Goal: Transaction & Acquisition: Purchase product/service

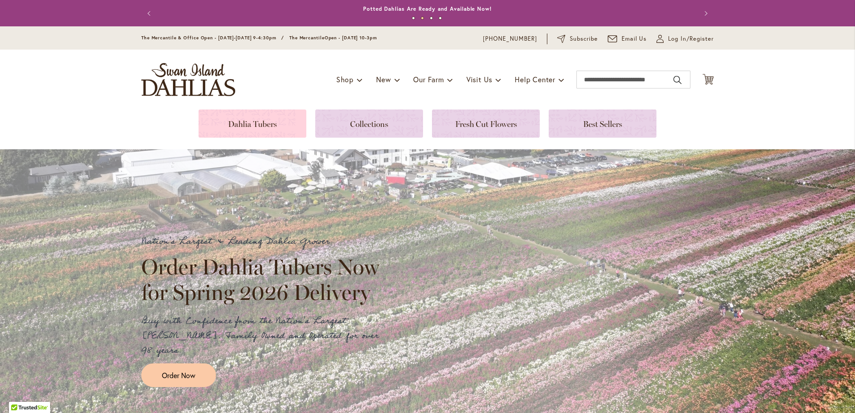
click at [260, 123] on link at bounding box center [252, 124] width 108 height 28
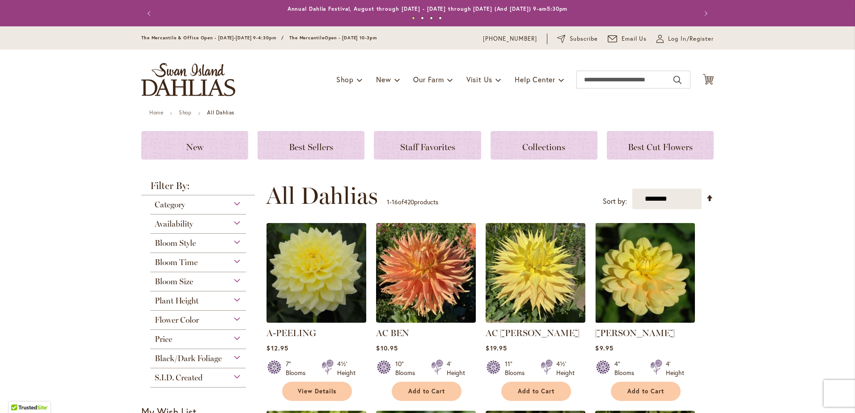
click at [232, 203] on div "Category" at bounding box center [198, 202] width 96 height 14
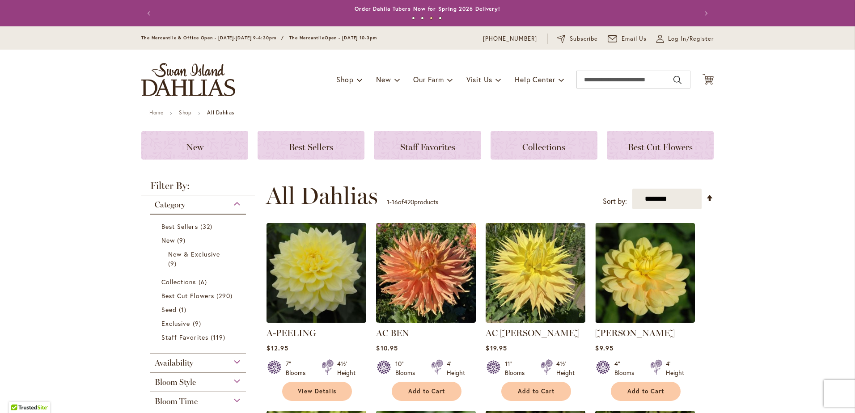
click at [230, 362] on div "Availability" at bounding box center [198, 361] width 96 height 14
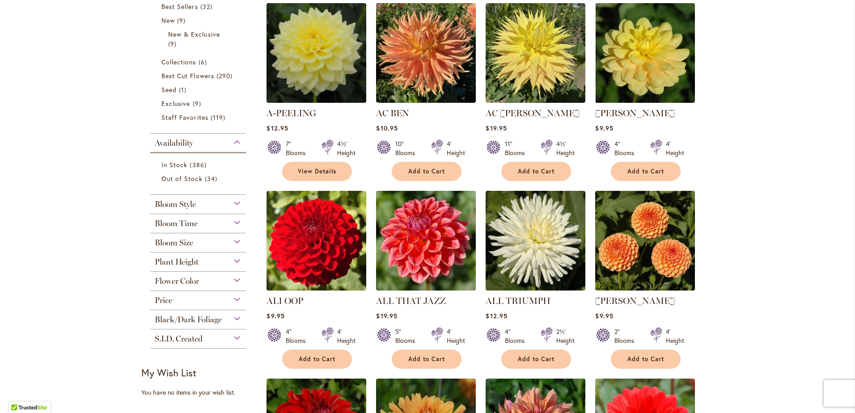
scroll to position [224, 0]
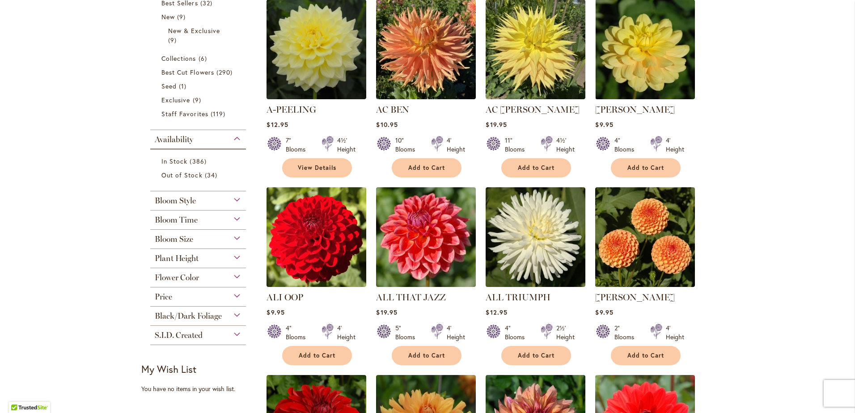
click at [231, 201] on div "Bloom Style" at bounding box center [198, 198] width 96 height 14
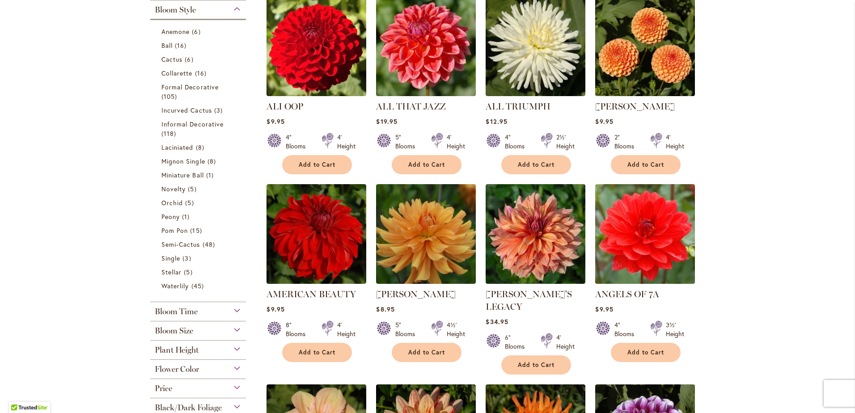
click at [232, 312] on div "Bloom Time" at bounding box center [198, 309] width 96 height 14
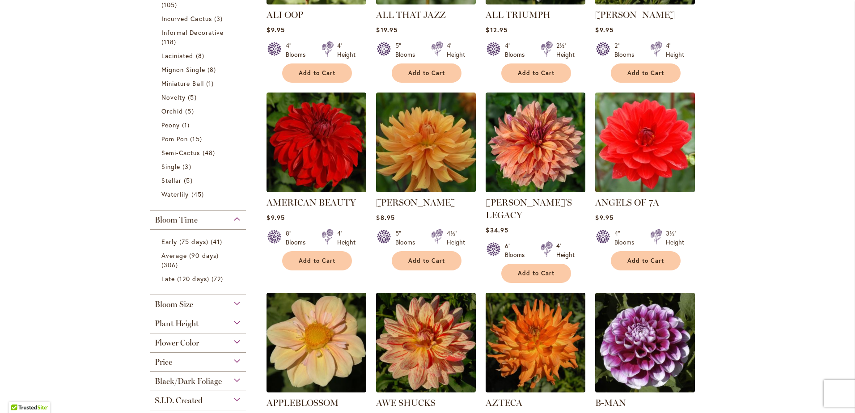
scroll to position [548, 0]
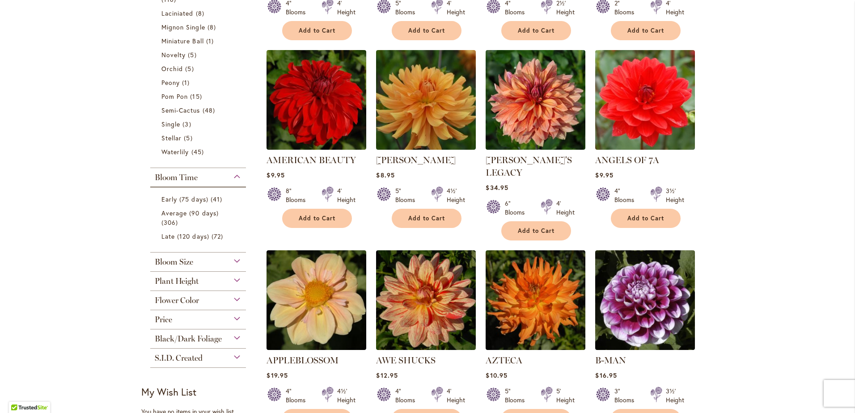
click at [233, 265] on div "Bloom Size" at bounding box center [198, 260] width 96 height 14
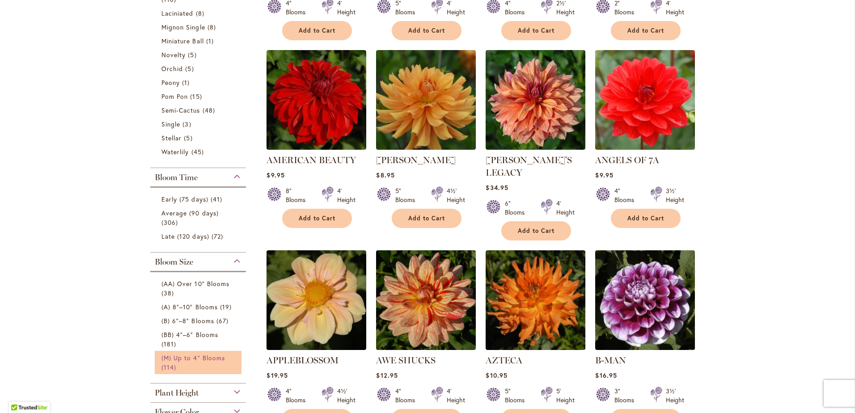
click at [197, 354] on span "(M) Up to 4" Blooms" at bounding box center [192, 358] width 63 height 8
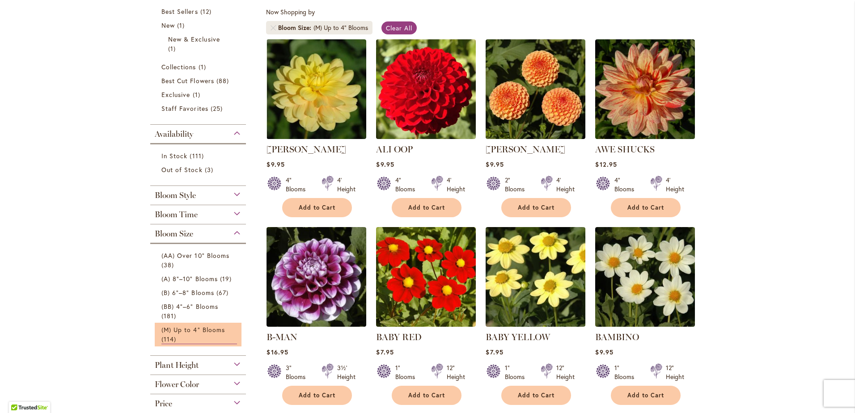
scroll to position [179, 0]
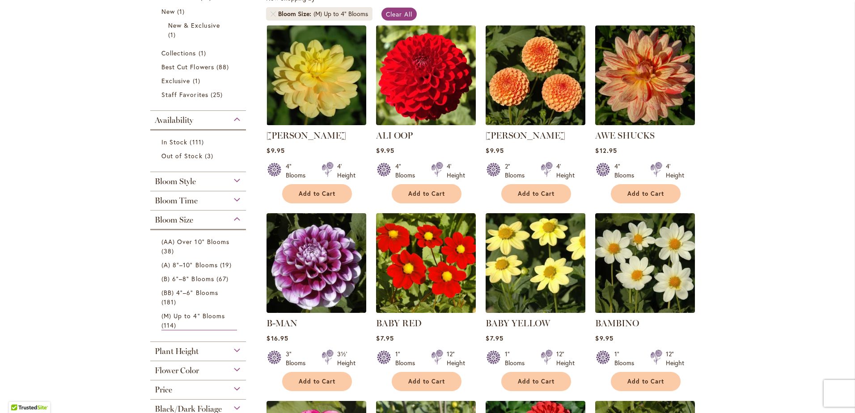
click at [232, 342] on div "Plant Height" at bounding box center [198, 349] width 96 height 14
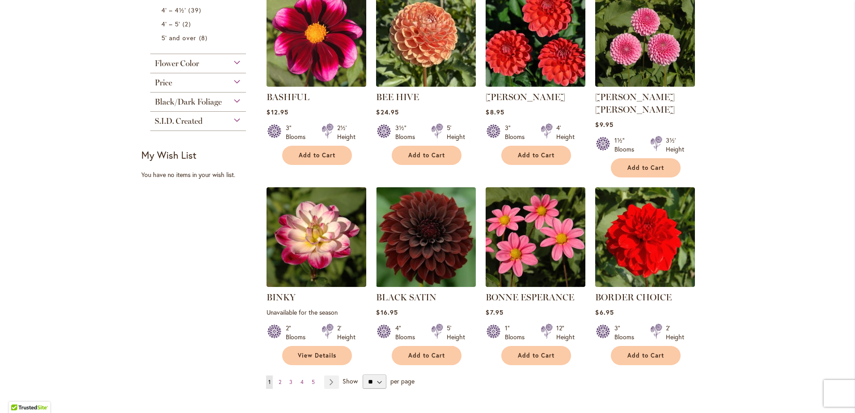
scroll to position [600, 0]
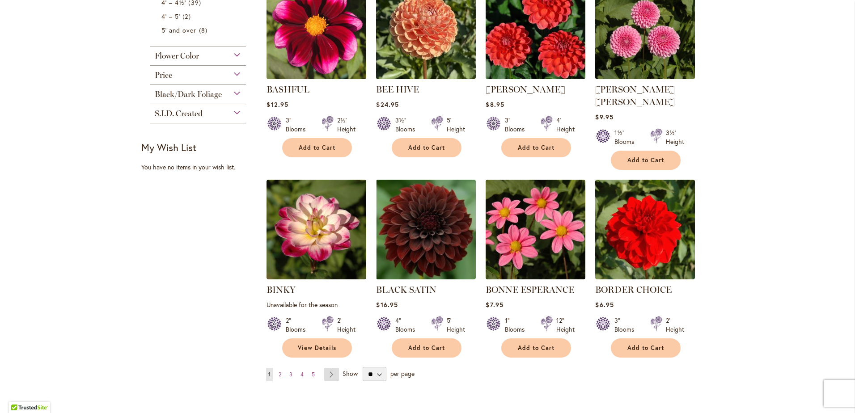
click at [326, 368] on link "Page Next" at bounding box center [331, 374] width 15 height 13
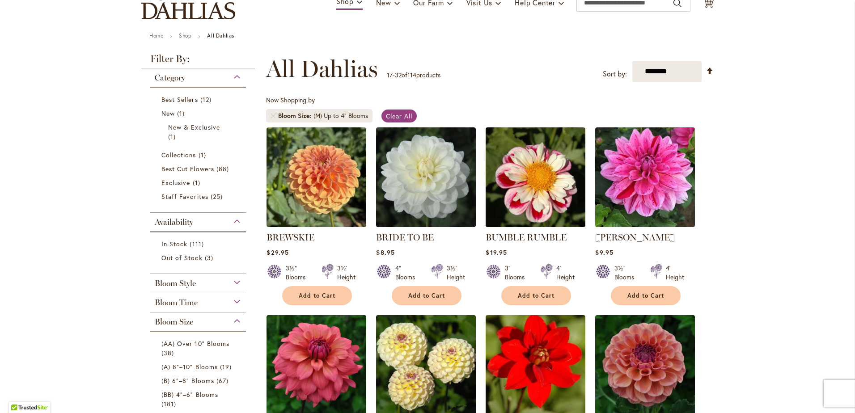
scroll to position [89, 0]
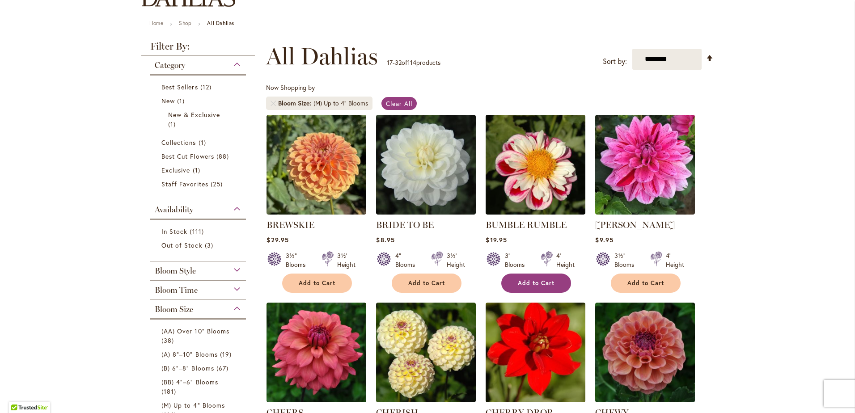
click at [527, 283] on span "Add to Cart" at bounding box center [536, 283] width 37 height 8
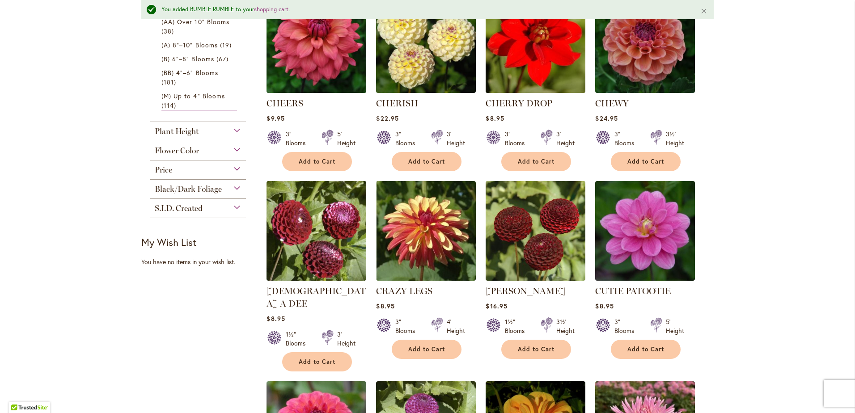
scroll to position [447, 0]
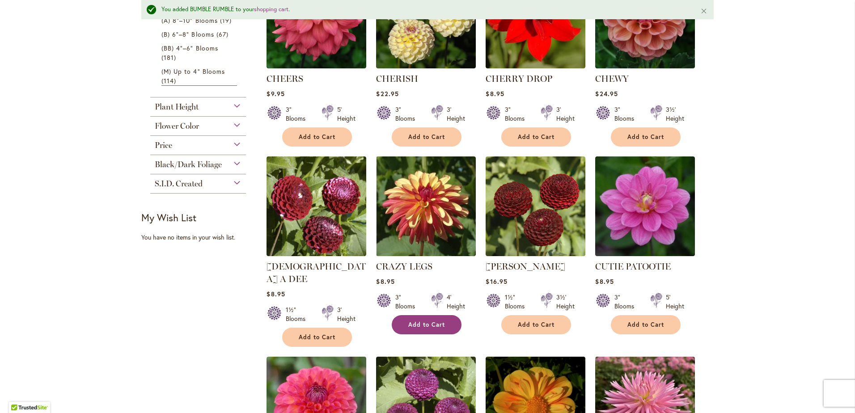
click at [429, 322] on span "Add to Cart" at bounding box center [426, 325] width 37 height 8
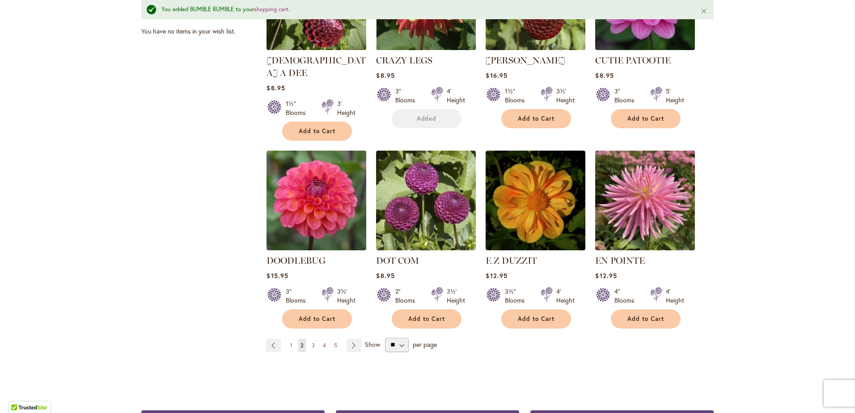
scroll to position [671, 0]
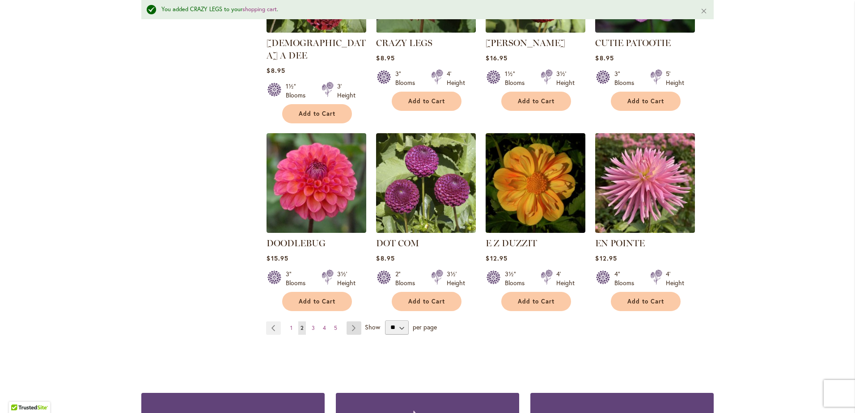
click at [346, 321] on link "Page Next" at bounding box center [353, 327] width 15 height 13
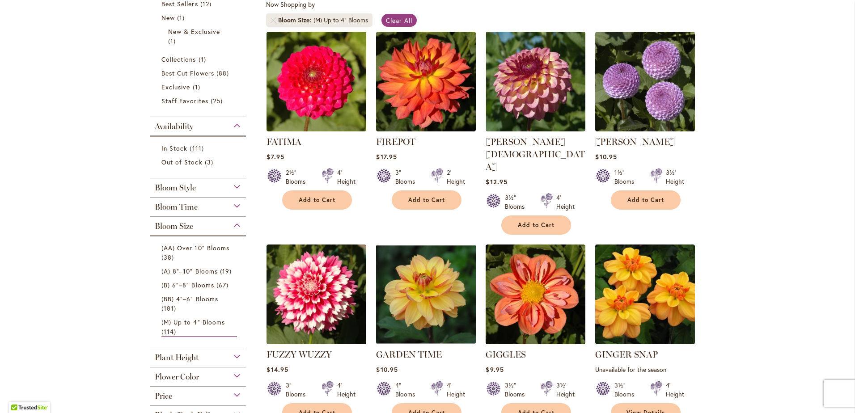
scroll to position [179, 0]
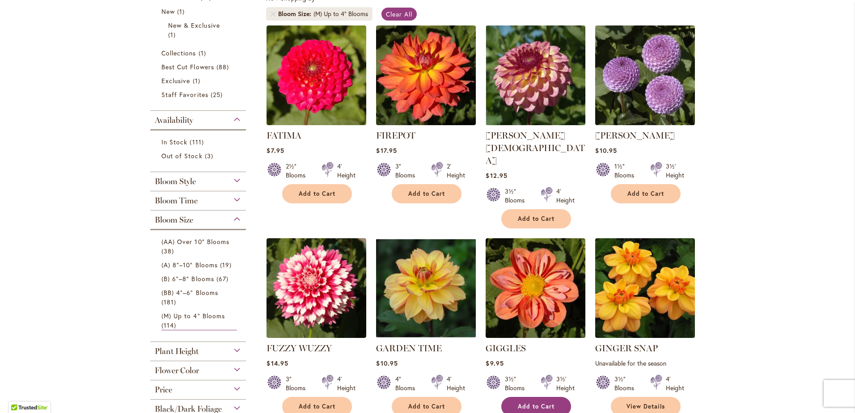
click at [538, 403] on span "Add to Cart" at bounding box center [536, 407] width 37 height 8
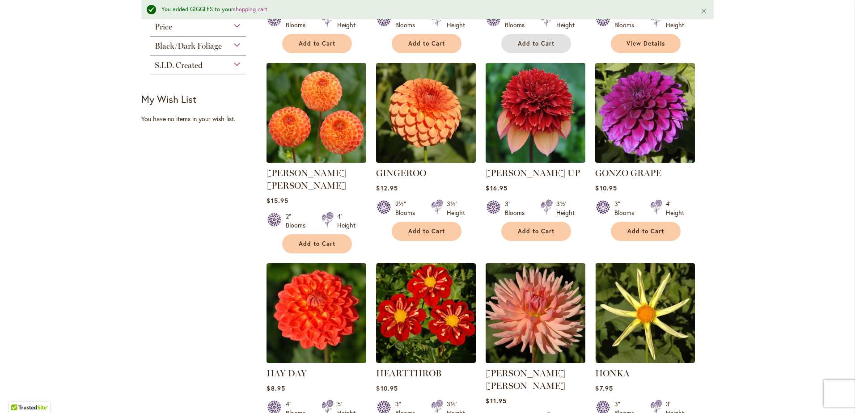
scroll to position [605, 0]
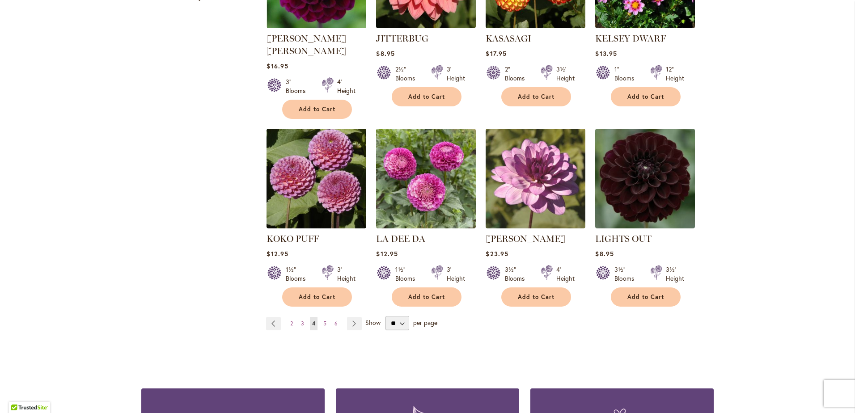
scroll to position [671, 0]
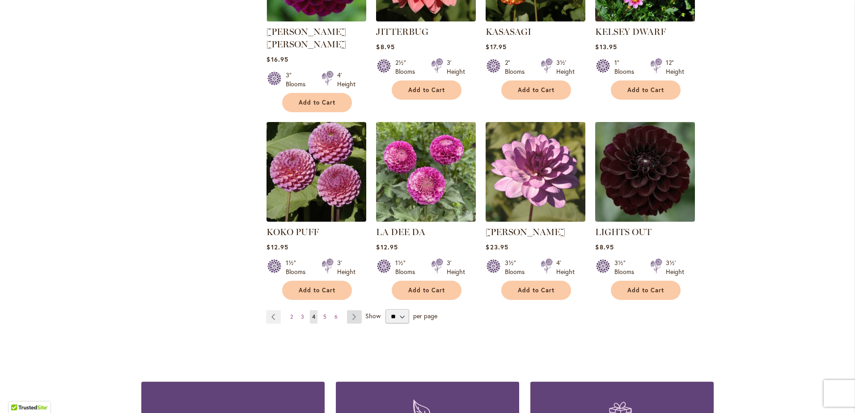
drag, startPoint x: 0, startPoint y: 0, endPoint x: 347, endPoint y: 297, distance: 457.2
click at [347, 310] on link "Page Next" at bounding box center [354, 316] width 15 height 13
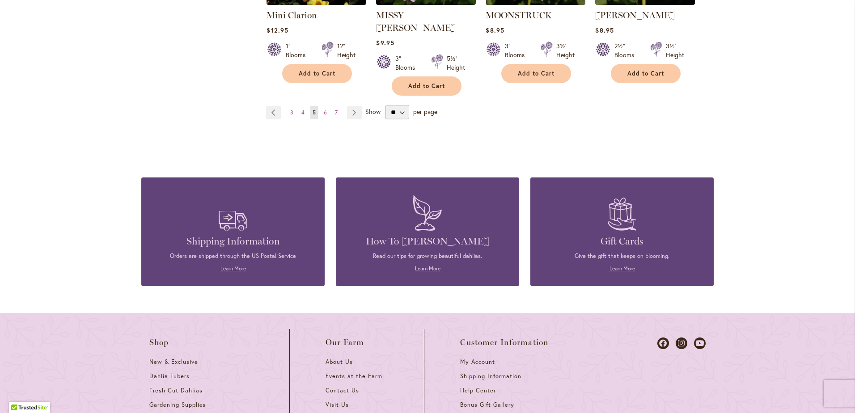
scroll to position [894, 0]
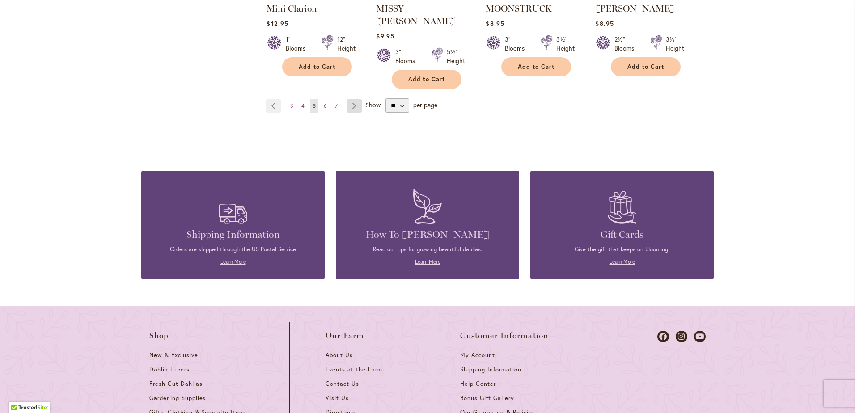
click at [351, 99] on link "Page Next" at bounding box center [354, 105] width 15 height 13
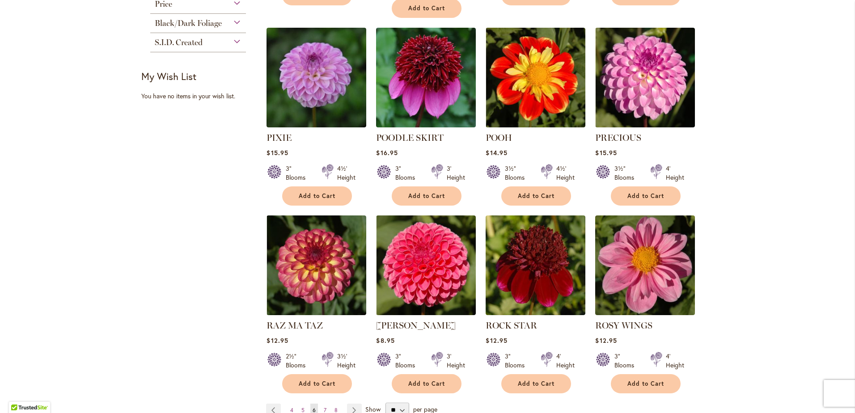
scroll to position [581, 0]
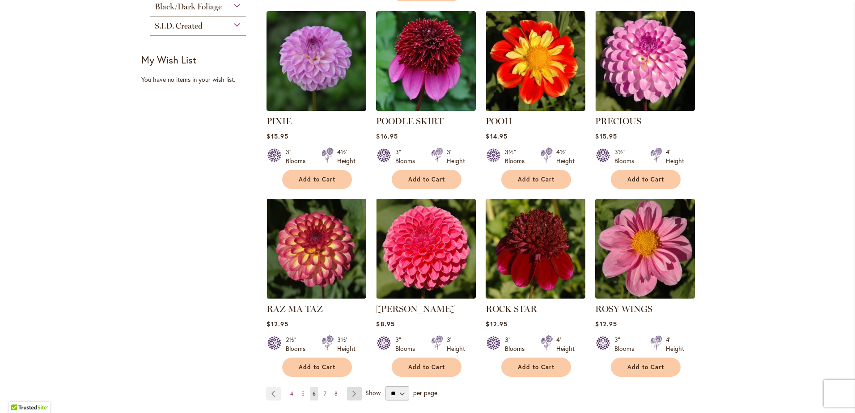
click at [350, 387] on link "Page Next" at bounding box center [354, 393] width 15 height 13
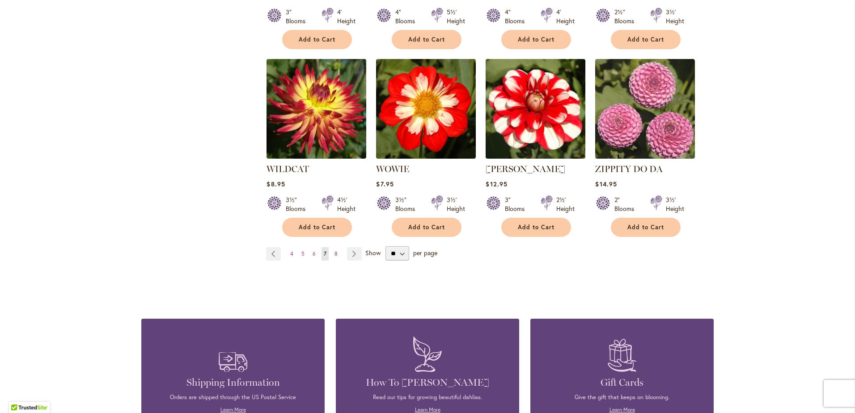
scroll to position [715, 0]
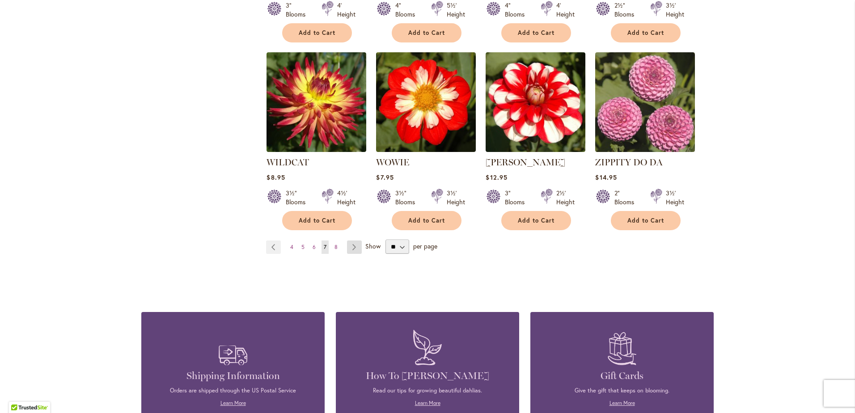
click at [353, 243] on link "Page Next" at bounding box center [354, 246] width 15 height 13
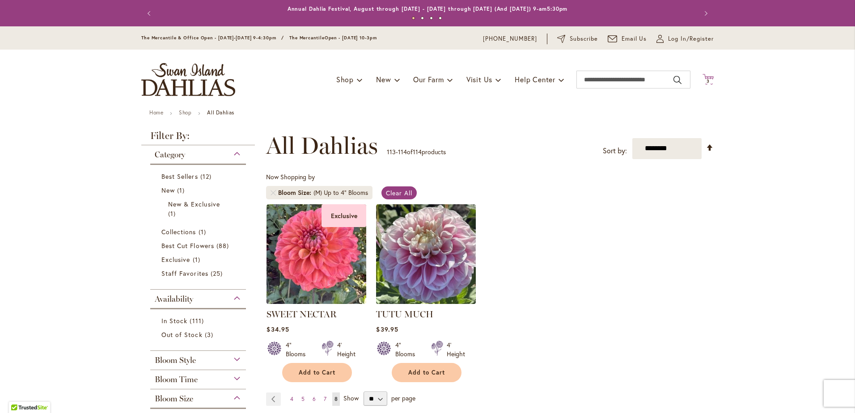
click at [706, 80] on span "3" at bounding box center [707, 81] width 3 height 6
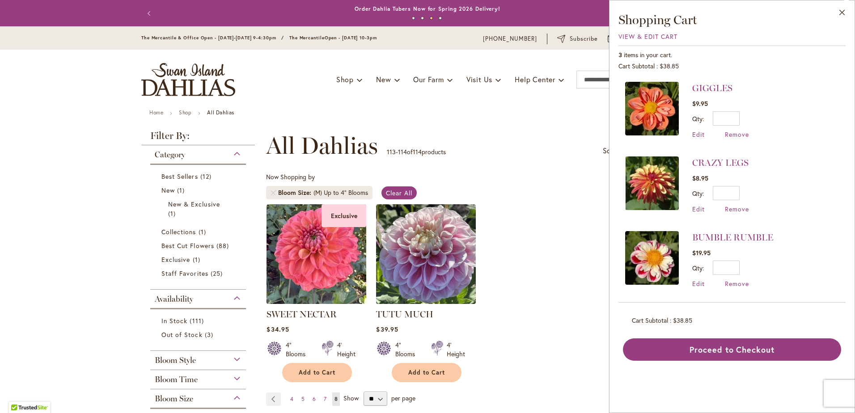
scroll to position [45, 0]
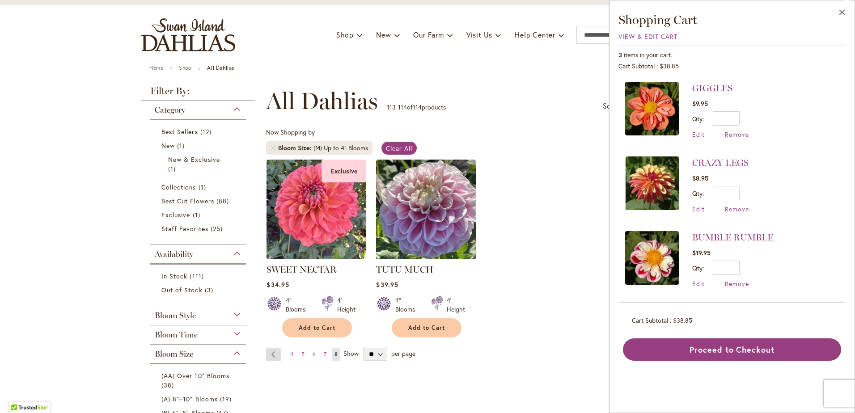
click at [268, 354] on link "Page Previous" at bounding box center [273, 354] width 15 height 13
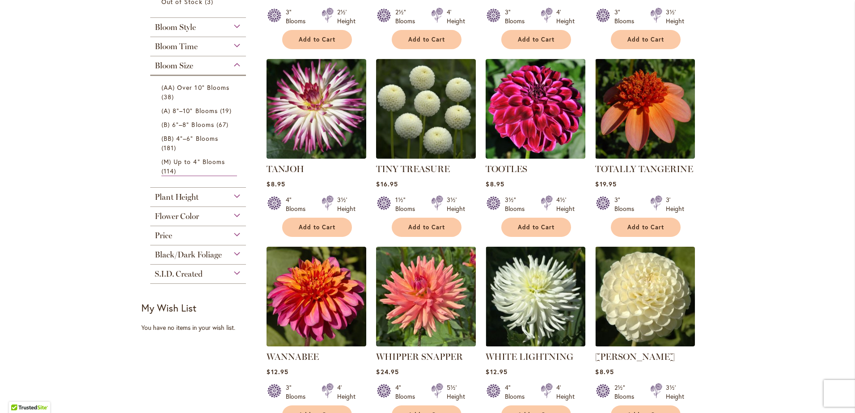
scroll to position [358, 0]
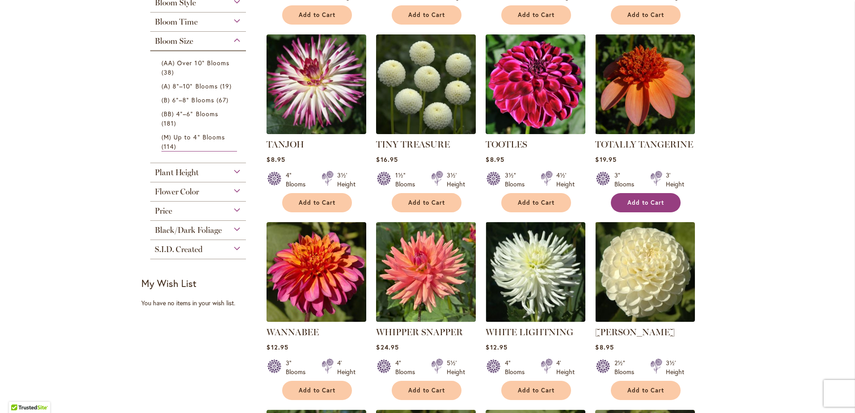
click at [639, 202] on span "Add to Cart" at bounding box center [645, 203] width 37 height 8
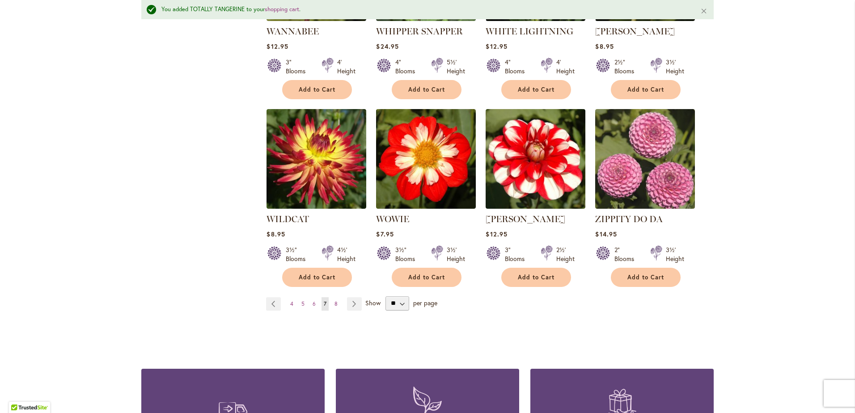
scroll to position [694, 0]
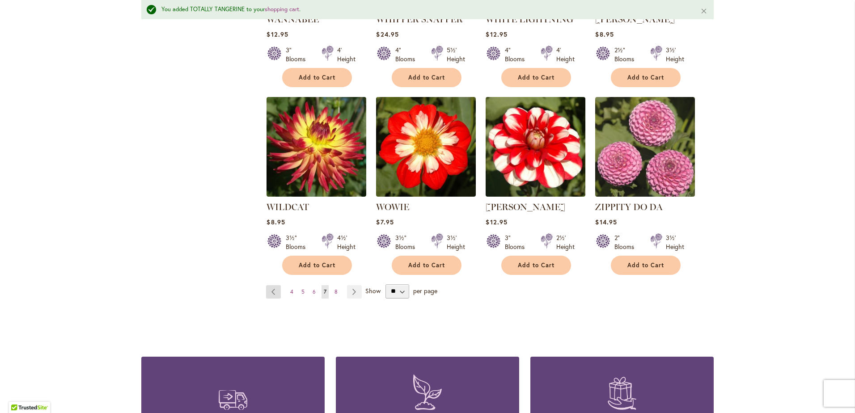
click at [267, 286] on link "Page Previous" at bounding box center [273, 291] width 15 height 13
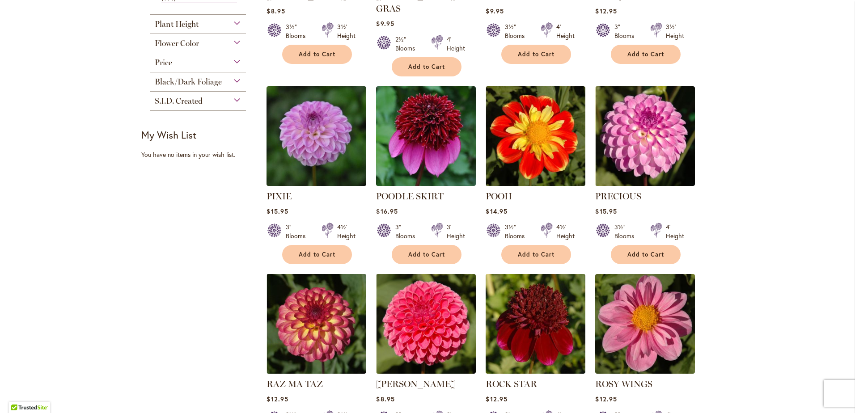
scroll to position [581, 0]
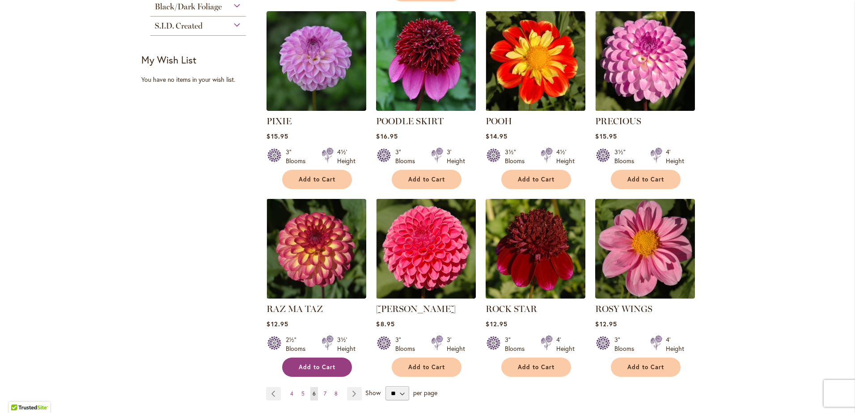
click at [306, 363] on span "Add to Cart" at bounding box center [317, 367] width 37 height 8
click at [269, 387] on link "Page Previous" at bounding box center [273, 393] width 15 height 13
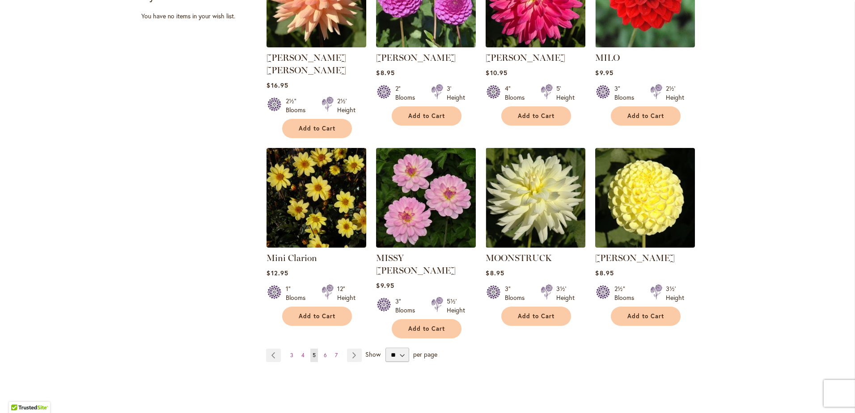
scroll to position [671, 0]
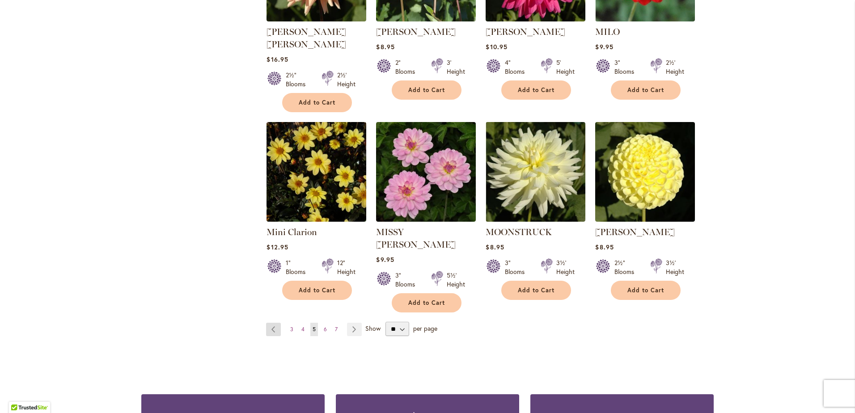
click at [266, 323] on link "Page Previous" at bounding box center [273, 329] width 15 height 13
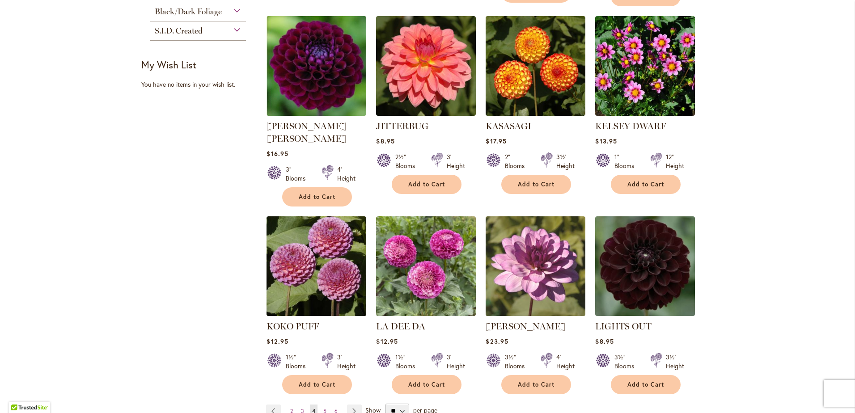
scroll to position [581, 0]
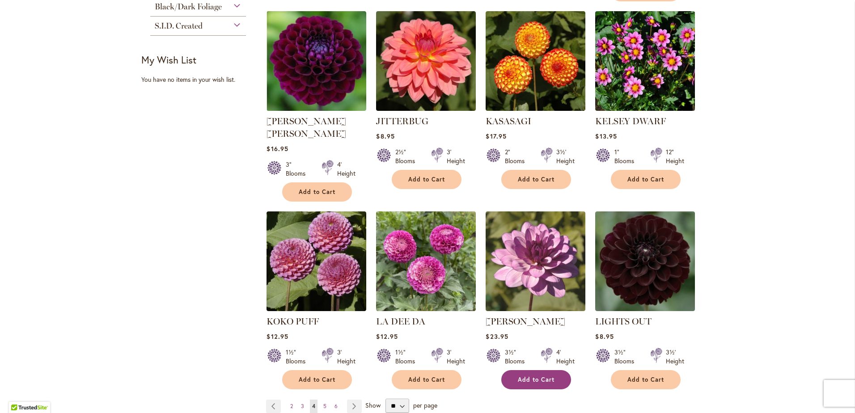
click at [540, 376] on span "Add to Cart" at bounding box center [536, 380] width 37 height 8
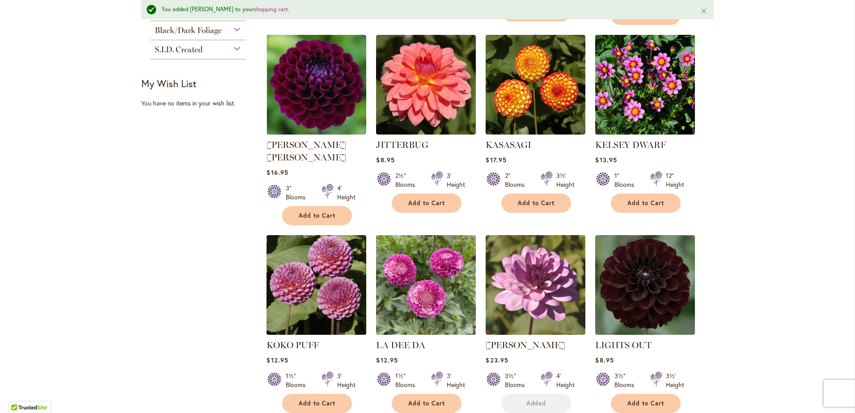
scroll to position [605, 0]
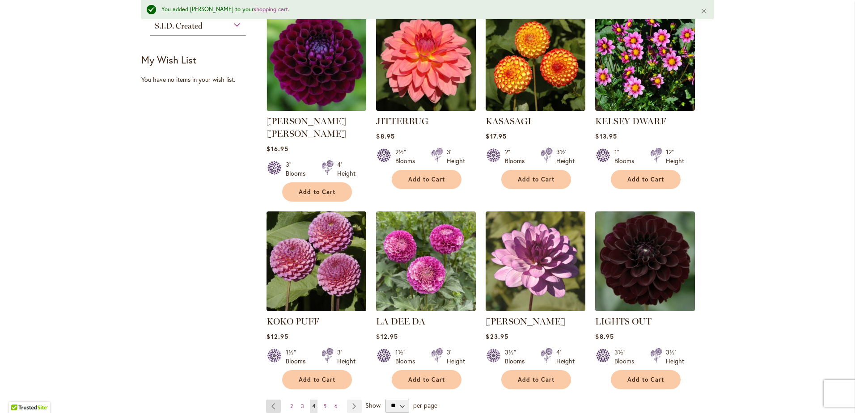
click at [270, 400] on link "Page Previous" at bounding box center [273, 406] width 15 height 13
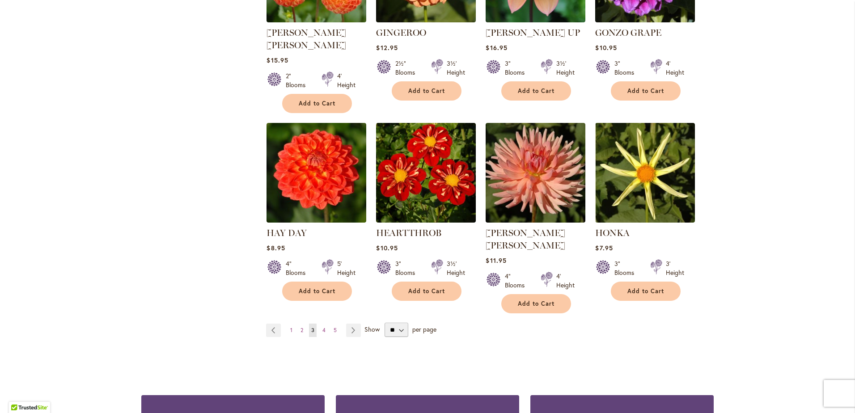
scroll to position [715, 0]
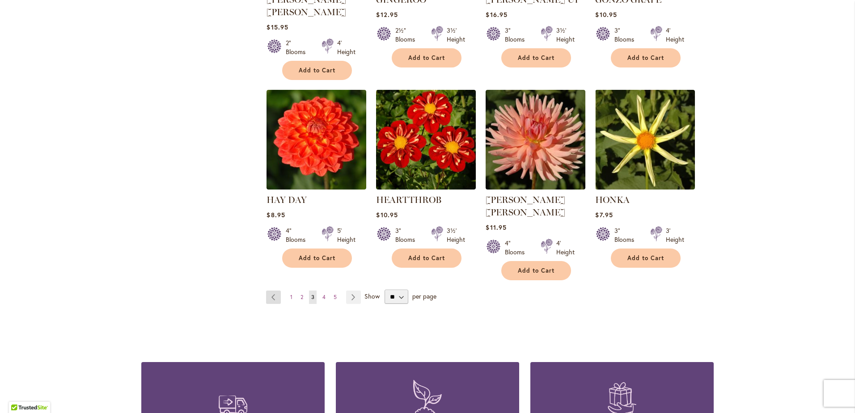
click at [267, 291] on link "Page Previous" at bounding box center [273, 297] width 15 height 13
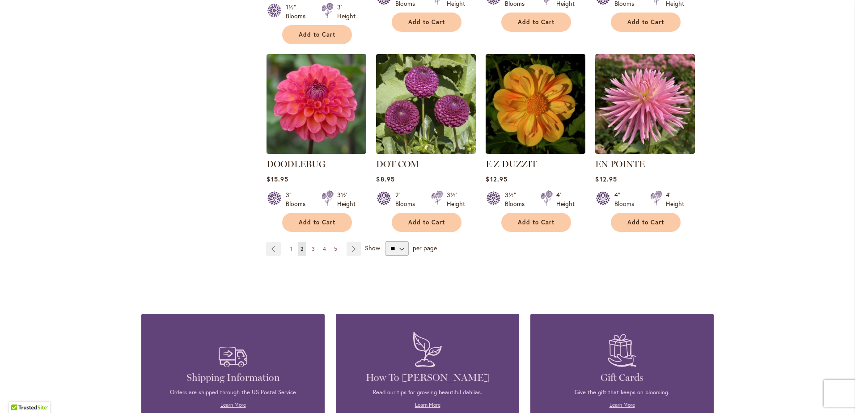
scroll to position [760, 0]
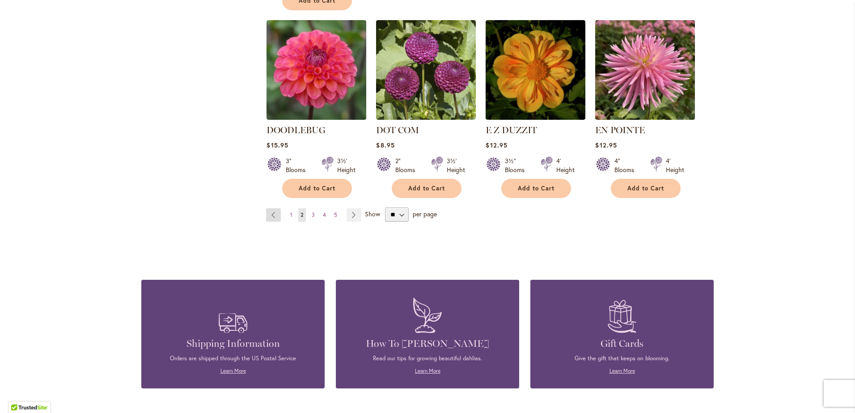
click at [269, 208] on link "Page Previous" at bounding box center [273, 214] width 15 height 13
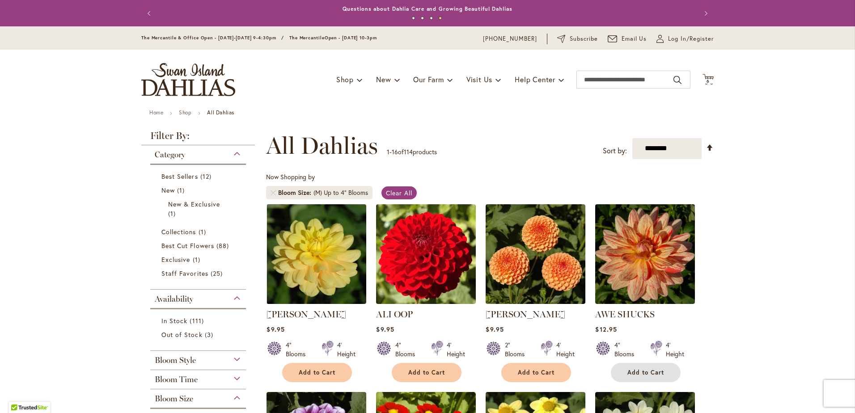
click at [651, 369] on span "Add to Cart" at bounding box center [645, 373] width 37 height 8
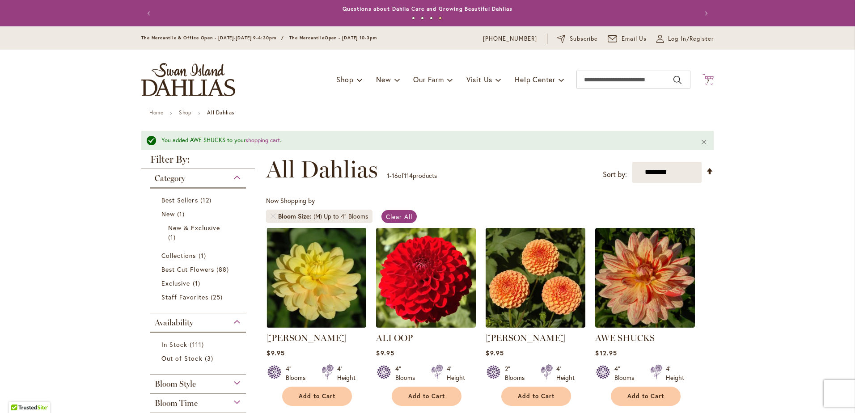
click at [705, 78] on icon "Cart .cls-1 { fill: #231f20; }" at bounding box center [707, 79] width 11 height 11
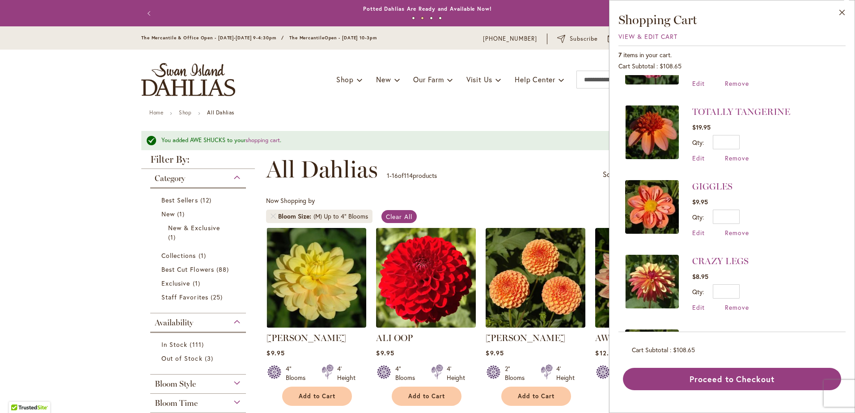
scroll to position [178, 0]
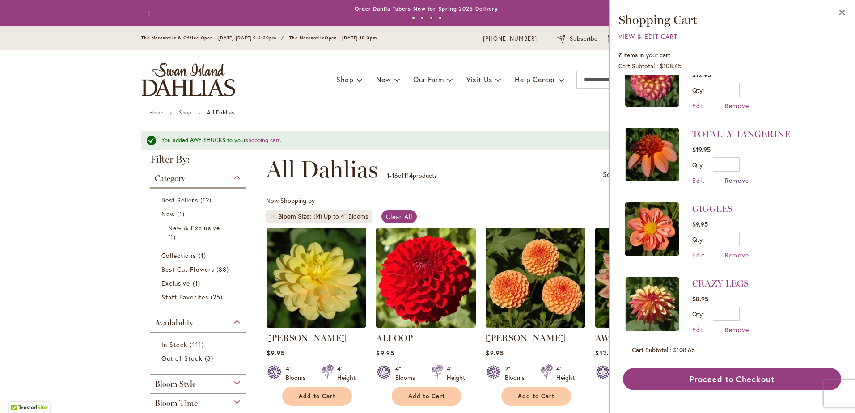
click at [736, 179] on span "Remove" at bounding box center [737, 180] width 24 height 8
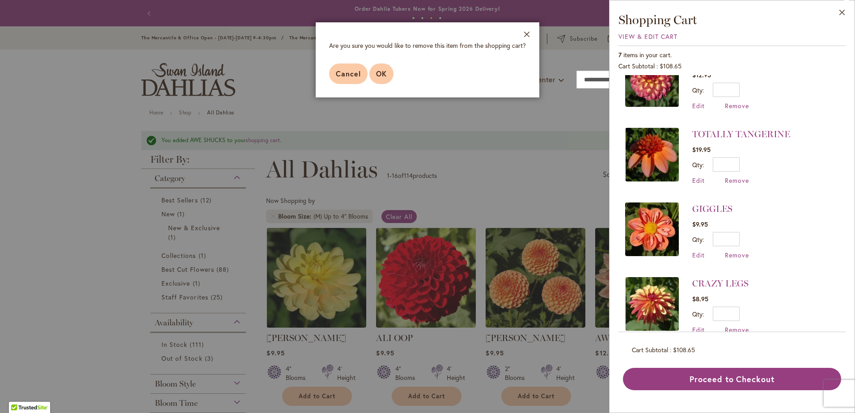
click at [384, 72] on span "OK" at bounding box center [381, 73] width 11 height 9
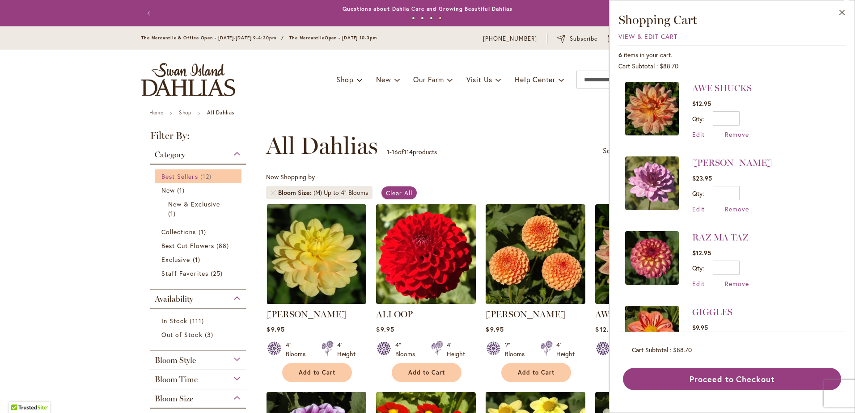
click at [203, 174] on span "12 items" at bounding box center [206, 176] width 13 height 9
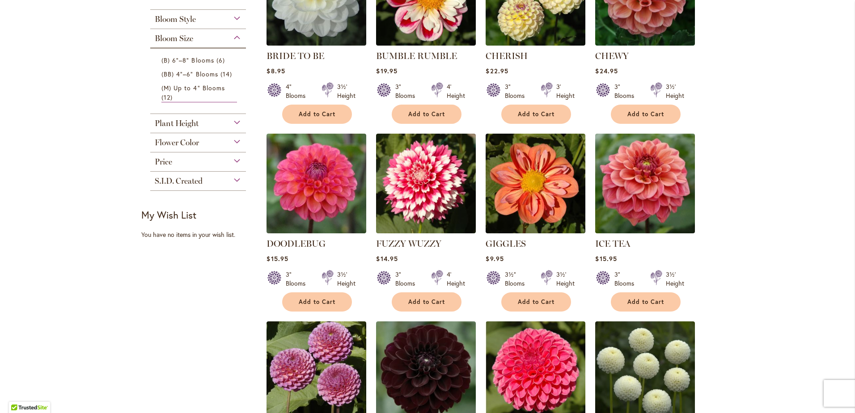
scroll to position [268, 0]
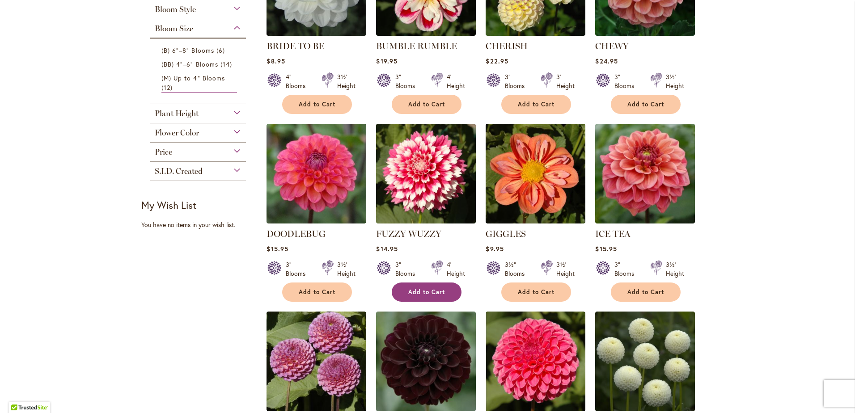
click at [422, 288] on span "Add to Cart" at bounding box center [426, 292] width 37 height 8
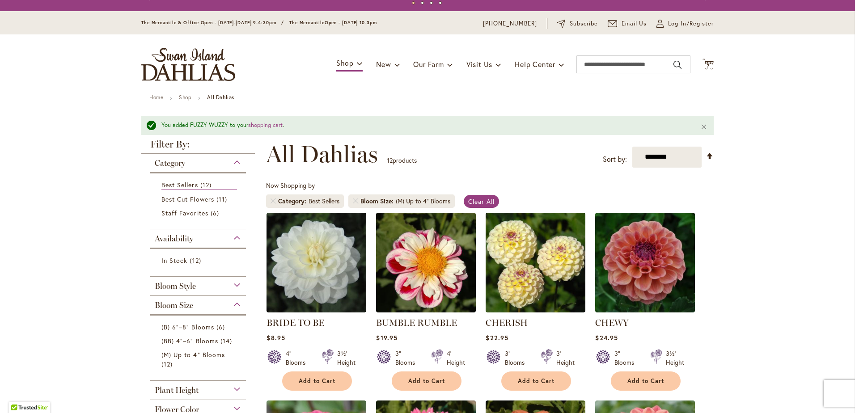
scroll to position [0, 0]
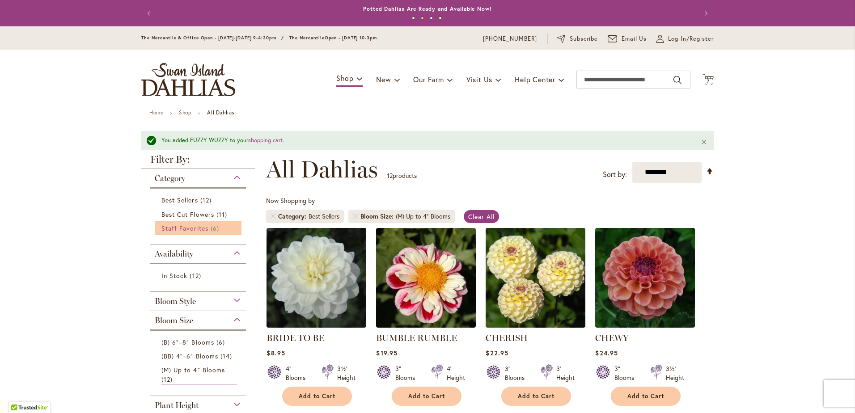
click at [211, 225] on span "6 items" at bounding box center [216, 228] width 11 height 9
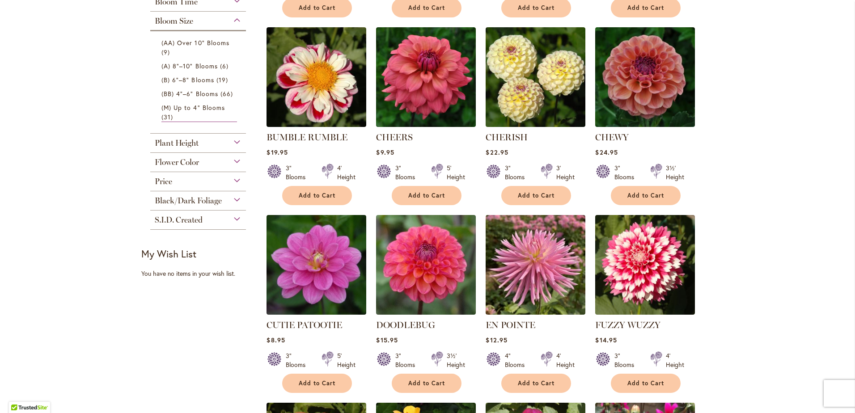
scroll to position [358, 0]
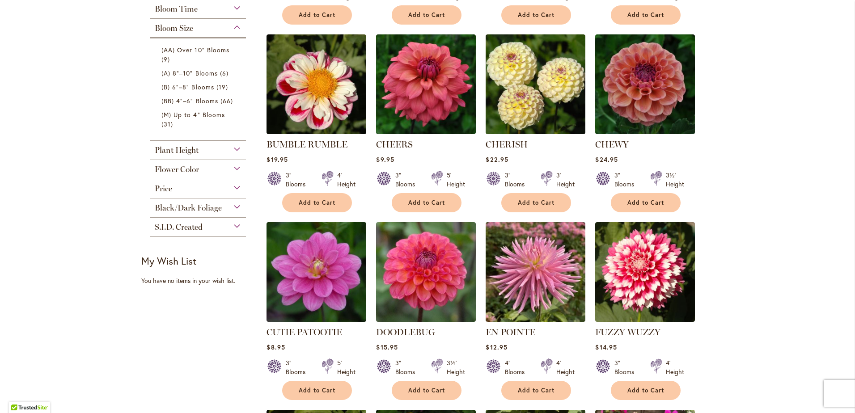
click at [223, 164] on div "Flower Color" at bounding box center [198, 167] width 96 height 14
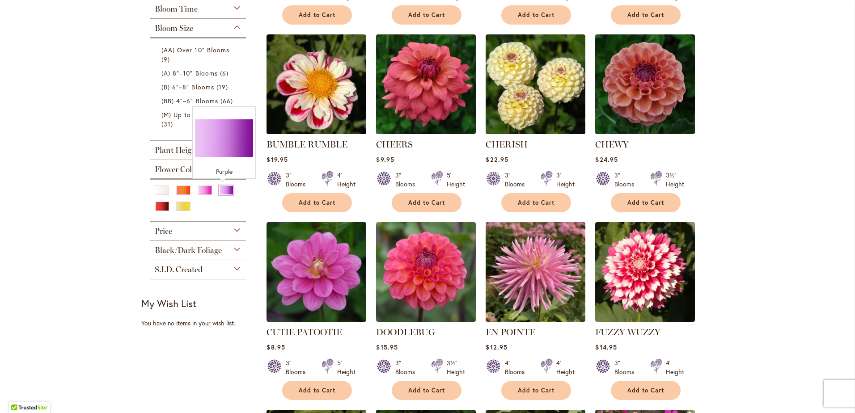
click at [222, 186] on div "Purple" at bounding box center [226, 190] width 14 height 9
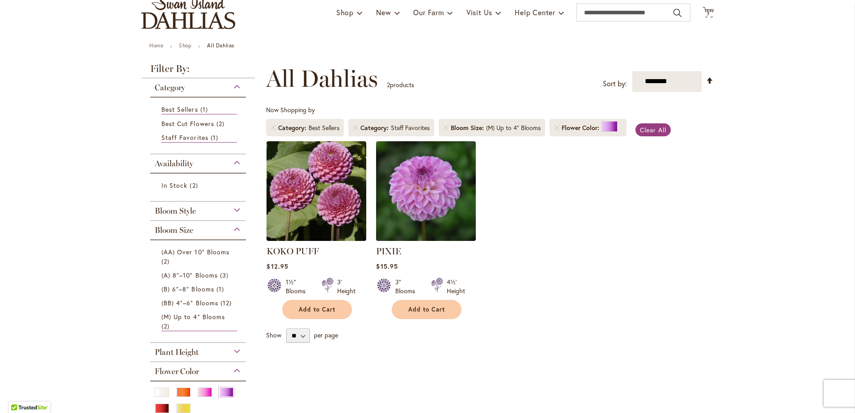
scroll to position [134, 0]
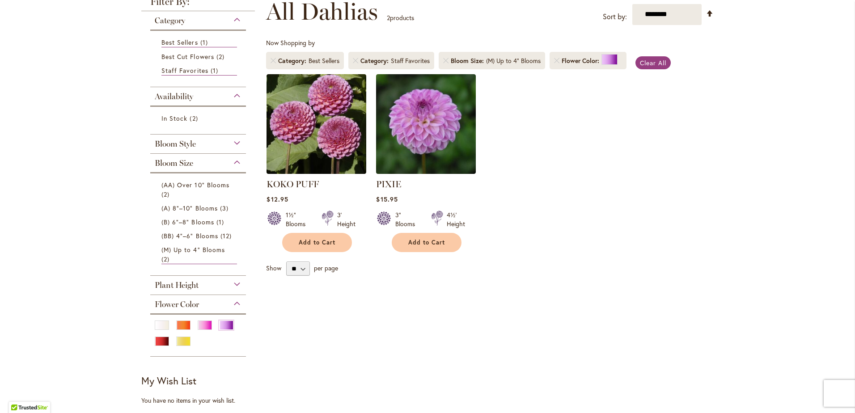
click at [234, 143] on div "Bloom Style" at bounding box center [198, 142] width 96 height 14
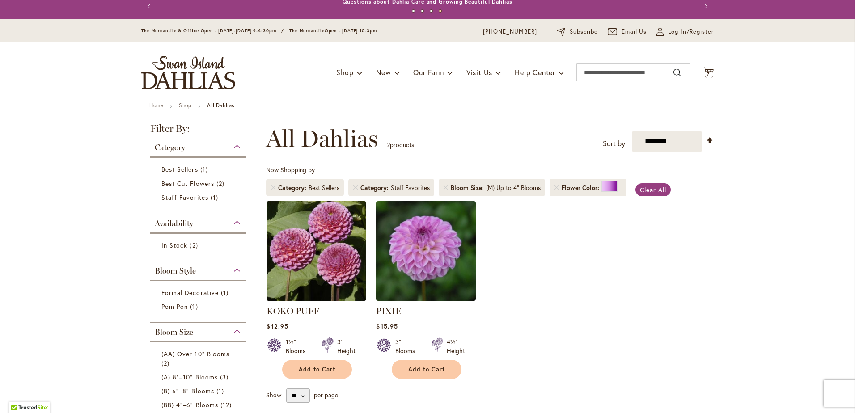
scroll to position [0, 0]
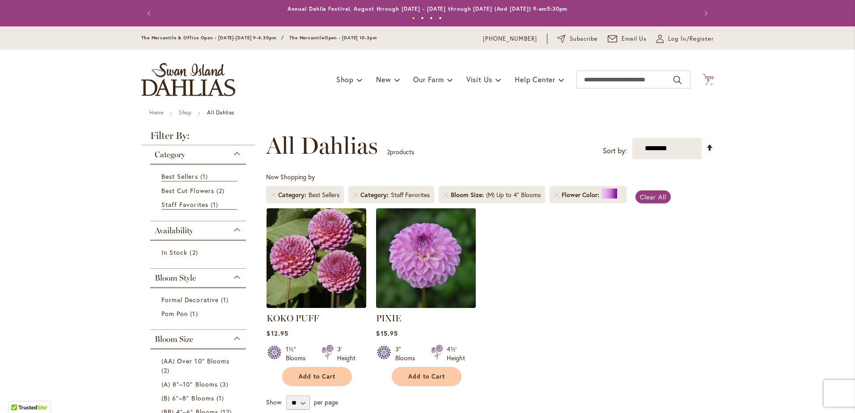
click at [702, 76] on icon "Cart .cls-1 { fill: #231f20; }" at bounding box center [707, 79] width 11 height 11
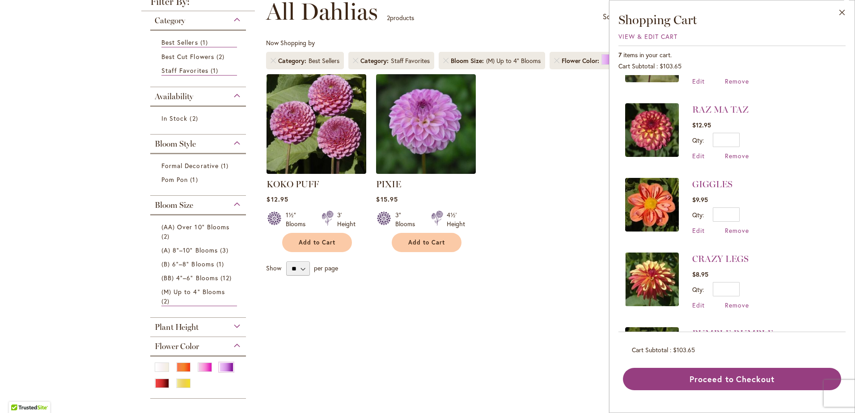
scroll to position [178, 0]
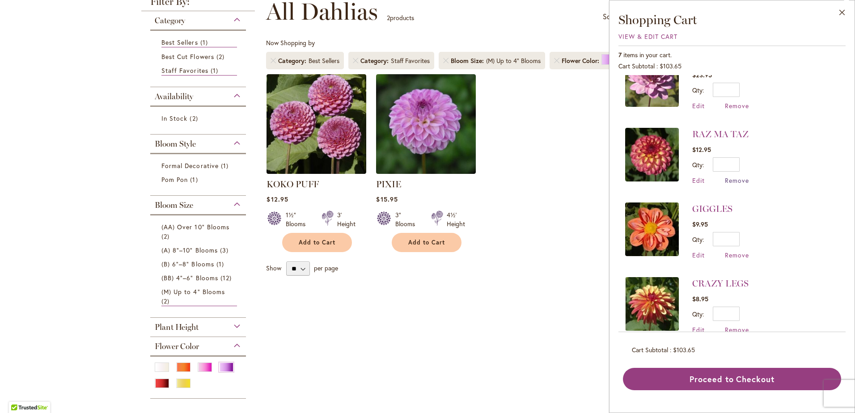
click at [735, 178] on span "Remove" at bounding box center [737, 180] width 24 height 8
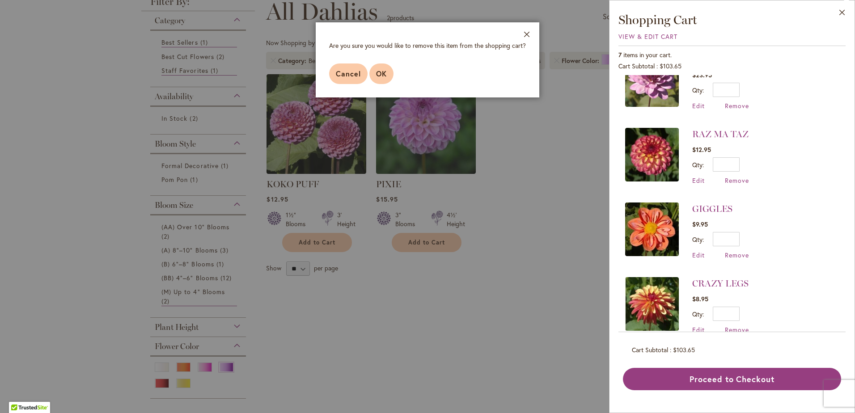
click at [381, 66] on button "OK" at bounding box center [381, 73] width 24 height 21
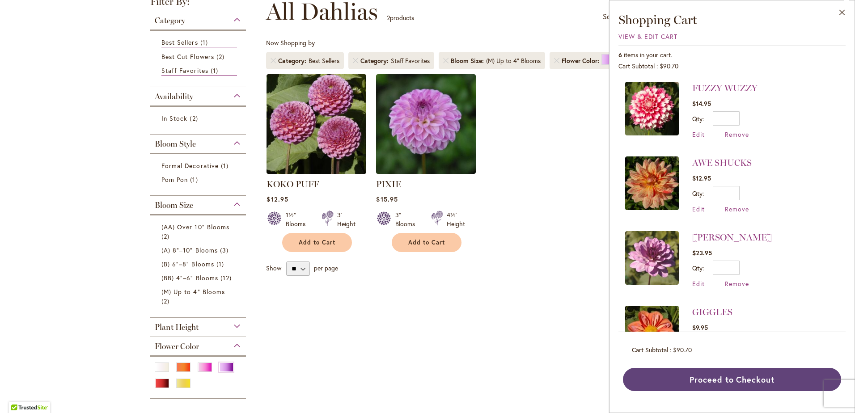
drag, startPoint x: 744, startPoint y: 377, endPoint x: 786, endPoint y: 353, distance: 48.8
click at [744, 377] on button "Proceed to Checkout" at bounding box center [732, 379] width 218 height 23
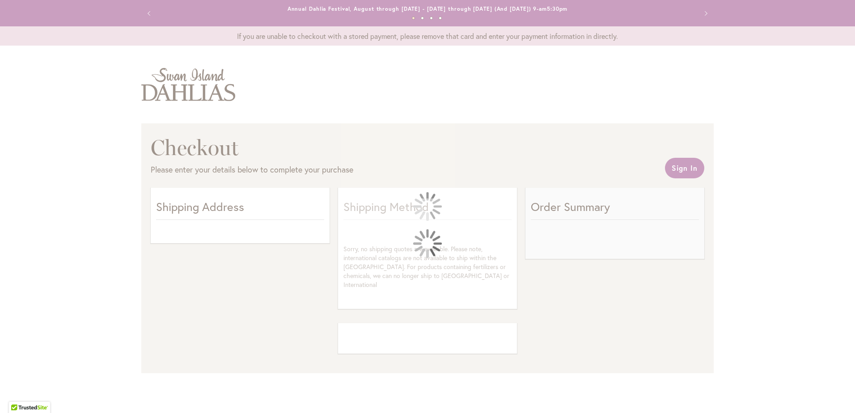
select select "**"
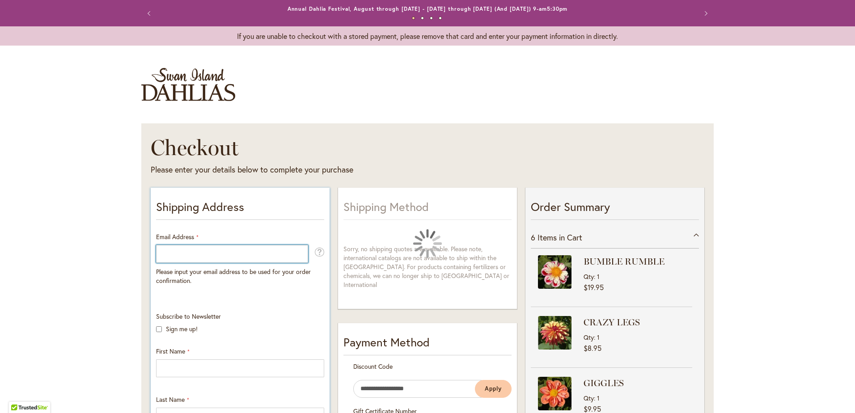
click at [246, 250] on input "Email Address" at bounding box center [232, 254] width 152 height 18
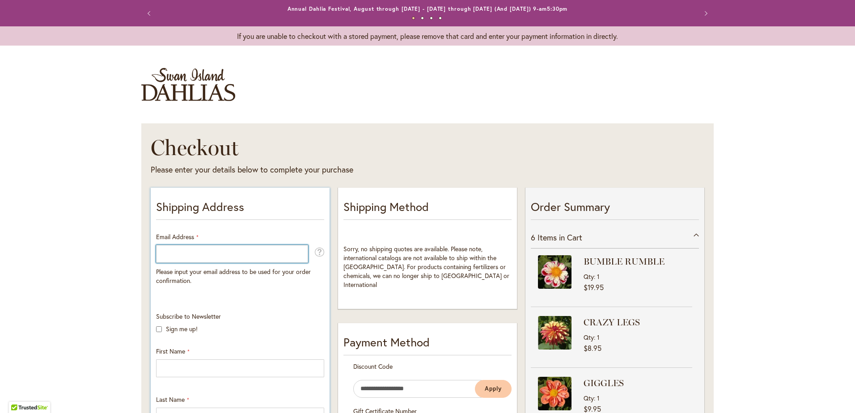
type input "**********"
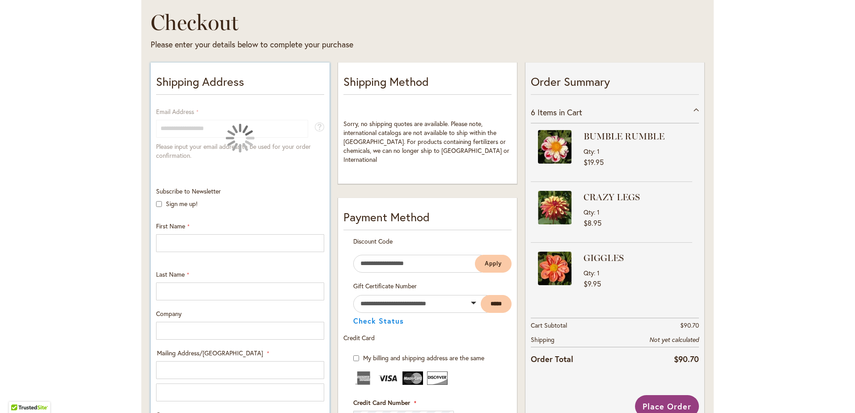
scroll to position [134, 0]
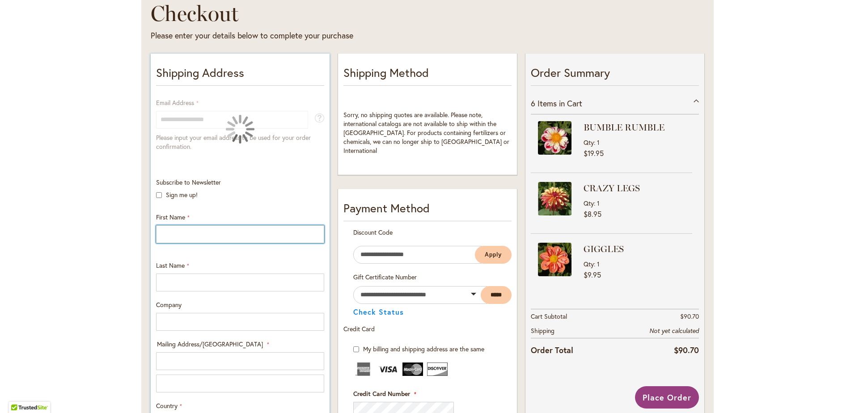
click at [224, 233] on input "First Name" at bounding box center [240, 234] width 168 height 18
type input "******"
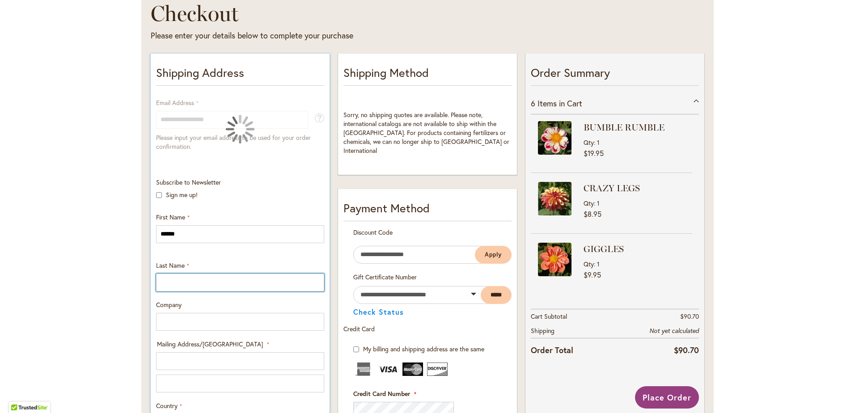
type input "****"
type input "**********"
type input "*****"
type input "**********"
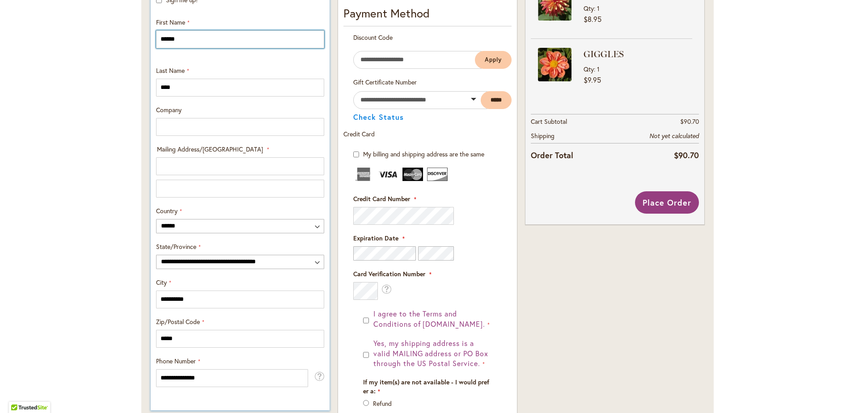
scroll to position [313, 0]
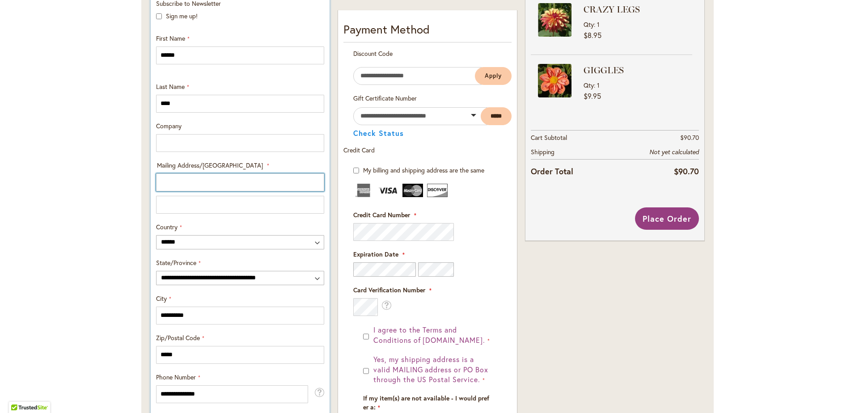
click at [182, 182] on input "Mailing Address/PO BOX: Line 1" at bounding box center [240, 182] width 168 height 18
type input "**********"
select select "**"
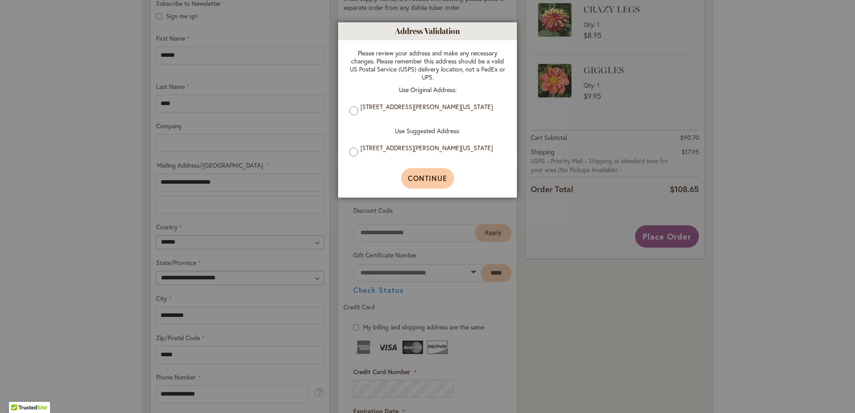
click at [434, 173] on button "Continue" at bounding box center [427, 178] width 53 height 21
type input "**********"
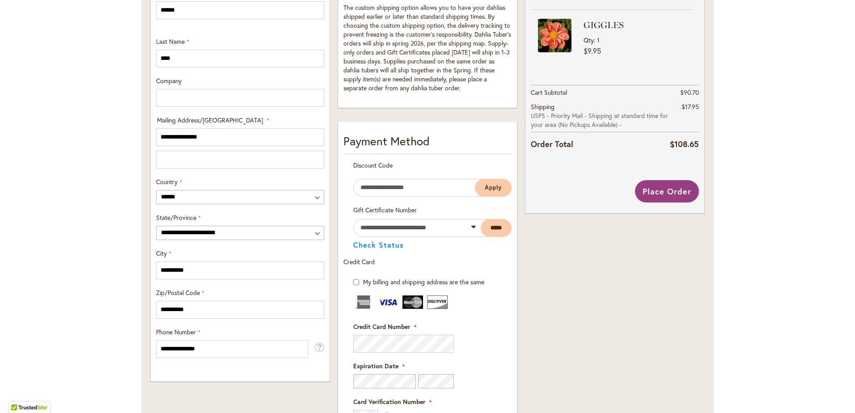
scroll to position [358, 0]
click at [658, 193] on span "Place Order" at bounding box center [666, 191] width 49 height 11
